Goal: Navigation & Orientation: Go to known website

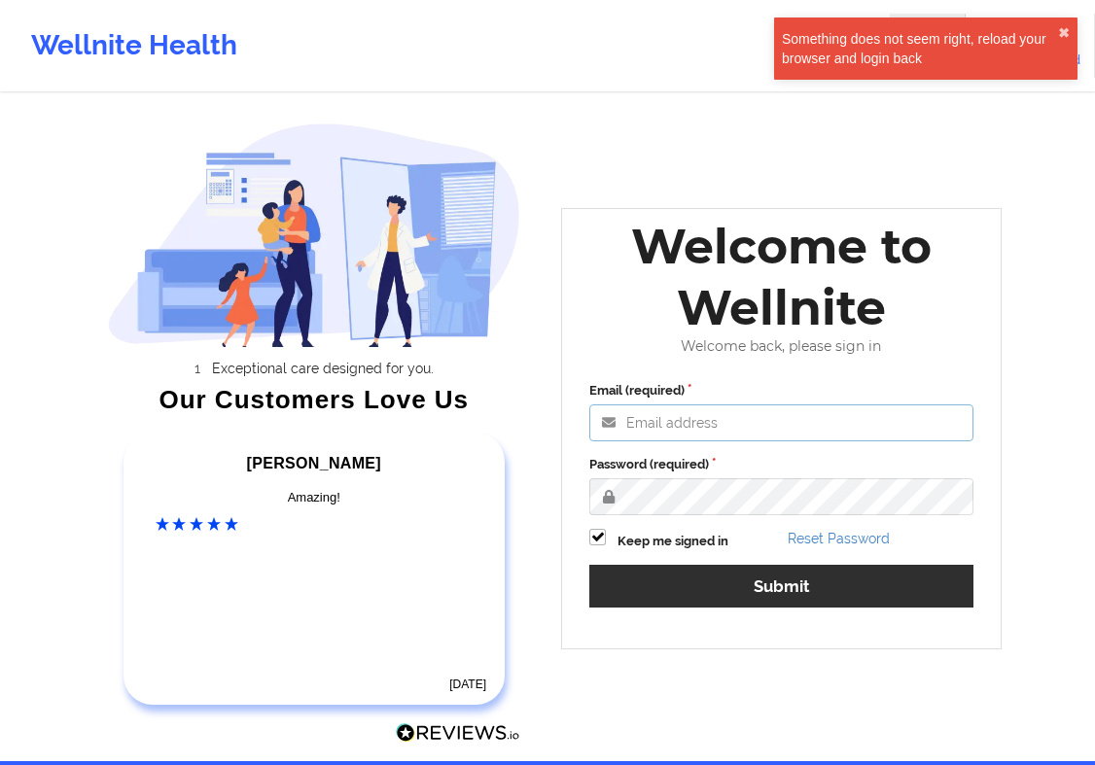
type input "[EMAIL_ADDRESS][DOMAIN_NAME]"
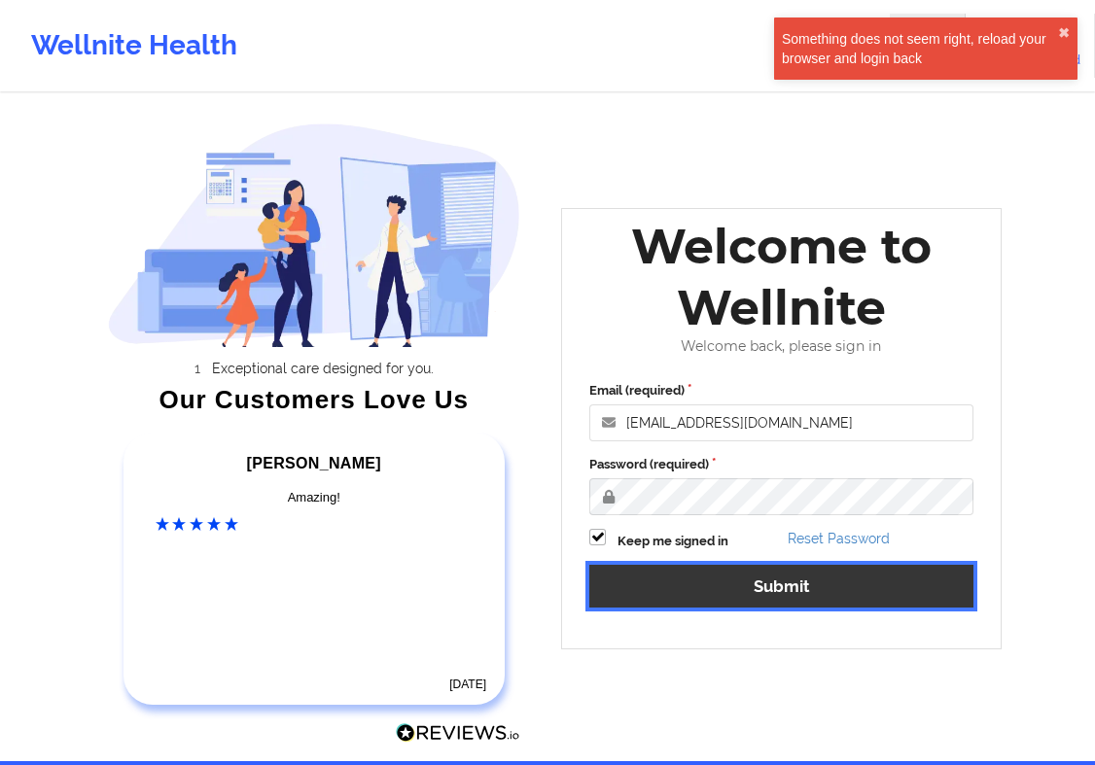
click at [696, 592] on button "Submit" at bounding box center [781, 586] width 384 height 42
